Goal: Information Seeking & Learning: Learn about a topic

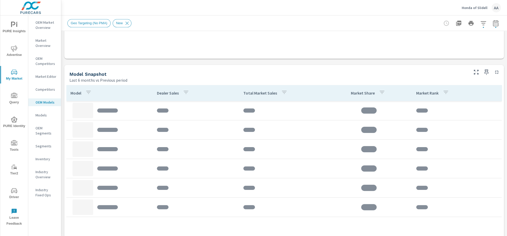
scroll to position [310, 0]
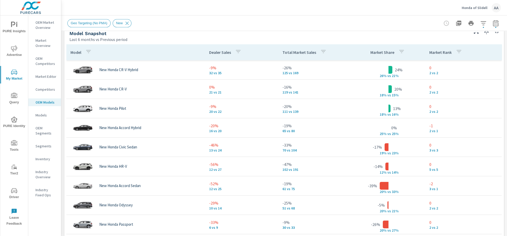
scroll to position [337, 0]
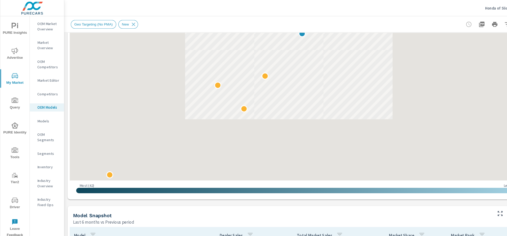
scroll to position [51, 0]
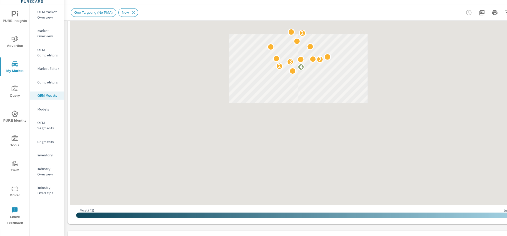
scroll to position [256, 0]
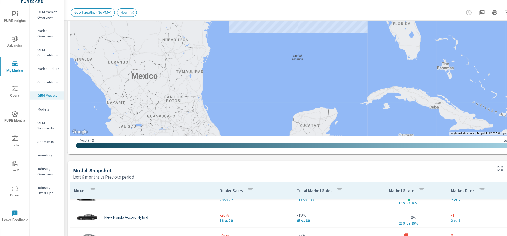
scroll to position [193, 0]
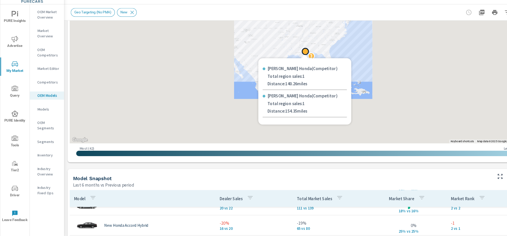
drag, startPoint x: 290, startPoint y: 60, endPoint x: 272, endPoint y: 95, distance: 38.9
click at [272, 95] on div "← Move left → Move right ↑ Move up ↓ Move down + Zoom in - Zoom out Home Jump l…" at bounding box center [284, 13] width 436 height 302
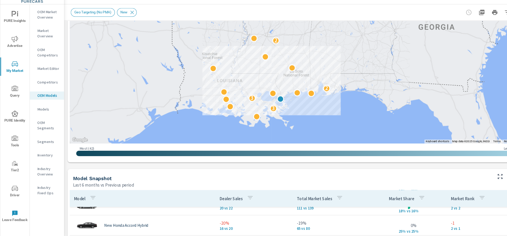
drag, startPoint x: 297, startPoint y: 66, endPoint x: 306, endPoint y: 79, distance: 16.5
click at [307, 79] on div "3 3 2 2" at bounding box center [488, 144] width 389 height 253
click at [51, 158] on p "Inventory" at bounding box center [46, 158] width 21 height 5
